Goal: Information Seeking & Learning: Find contact information

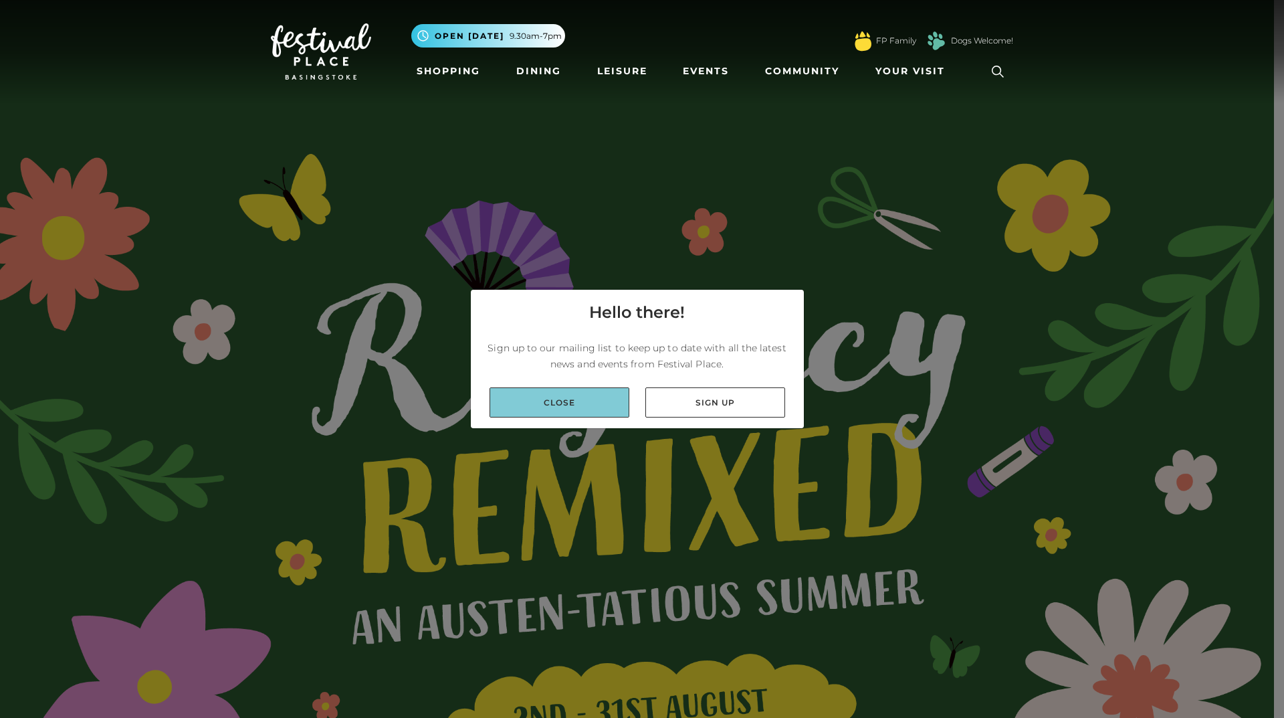
click at [599, 392] on link "Close" at bounding box center [560, 402] width 140 height 30
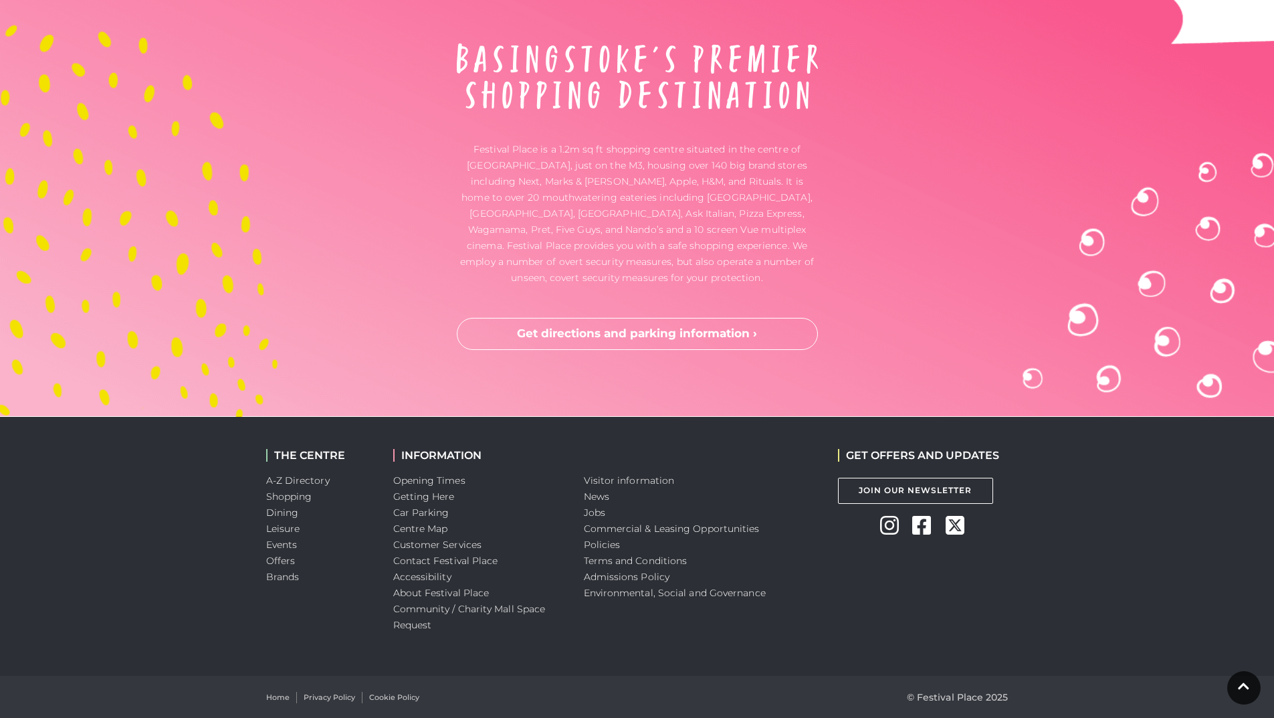
scroll to position [4371, 0]
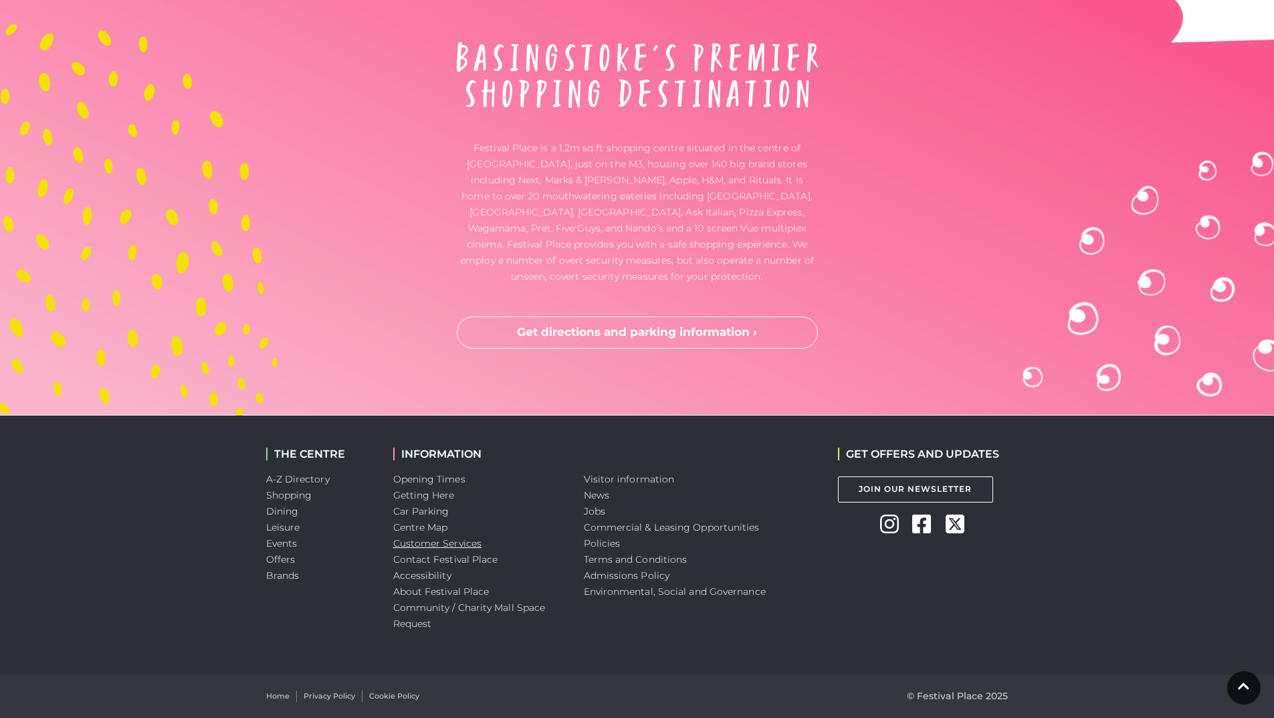
click at [443, 544] on link "Customer Services" at bounding box center [437, 543] width 89 height 12
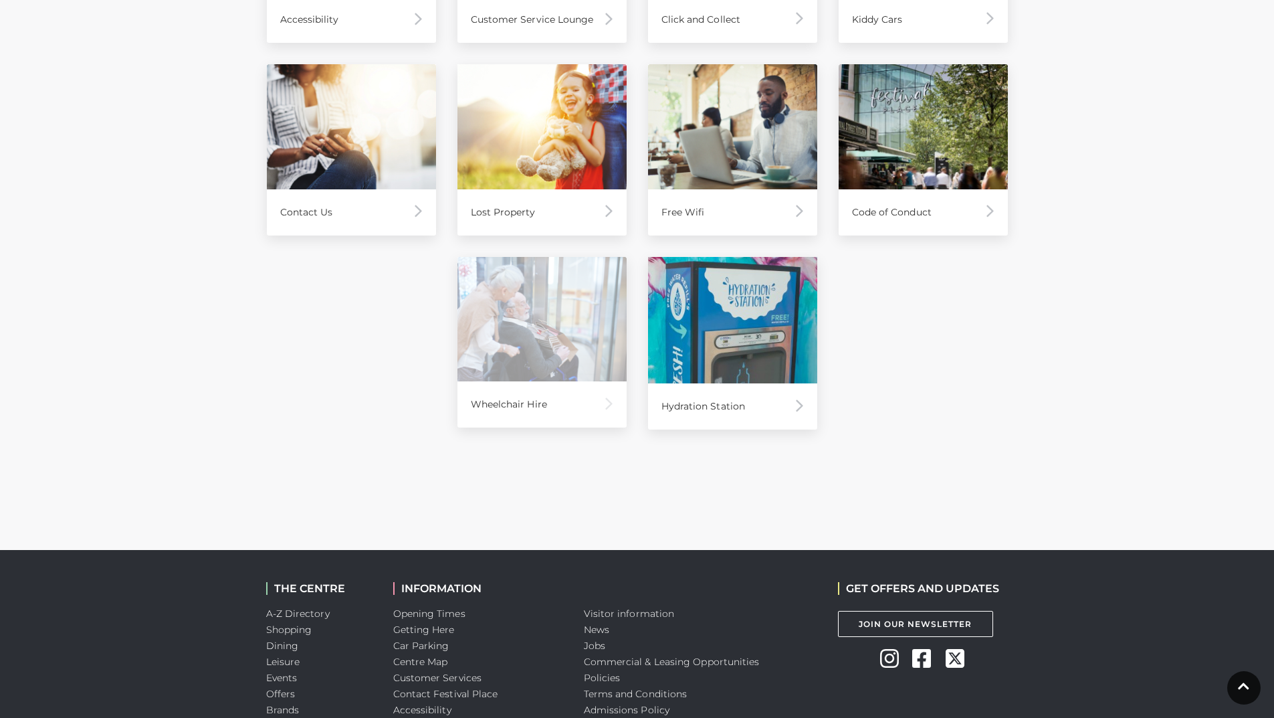
scroll to position [936, 0]
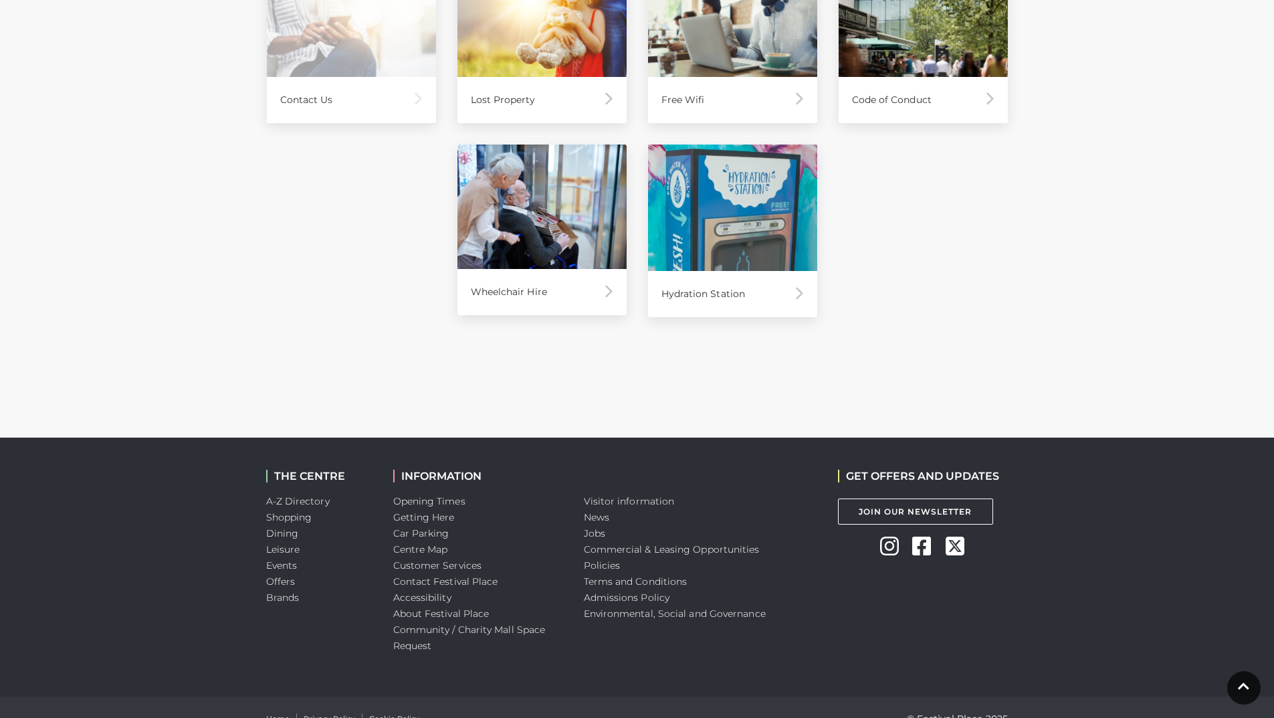
click at [354, 100] on div "Contact Us" at bounding box center [351, 100] width 169 height 46
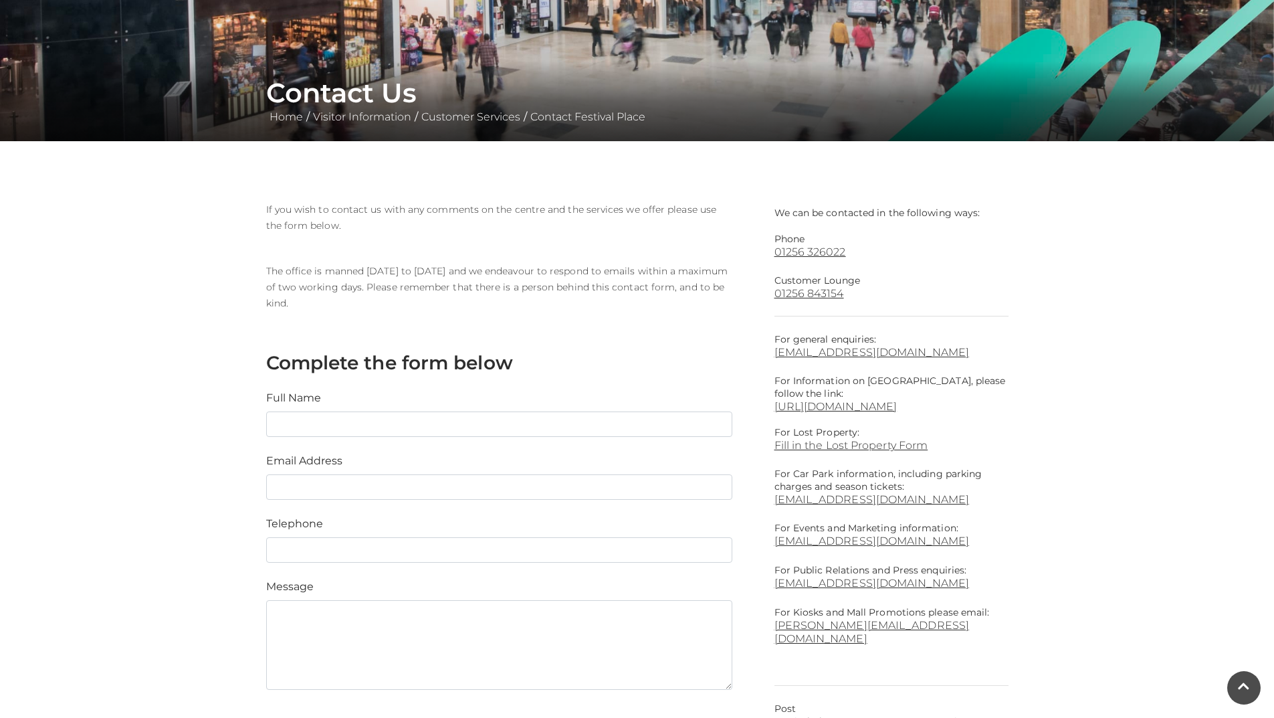
scroll to position [201, 0]
